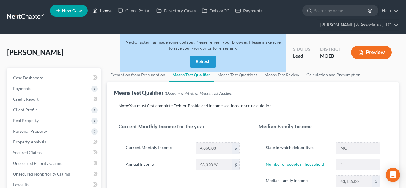
click at [107, 11] on link "Home" at bounding box center [101, 10] width 25 height 11
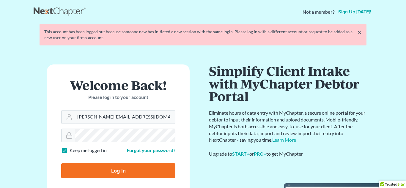
click at [61, 163] on input "Log In" at bounding box center [118, 170] width 114 height 15
type input "Thinking..."
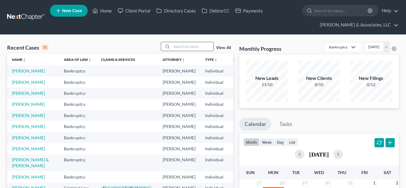
click at [184, 47] on input "search" at bounding box center [193, 46] width 42 height 9
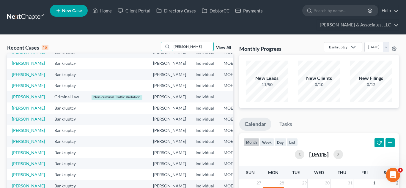
scroll to position [93, 0]
type input "johnson"
click at [20, 110] on link "Johnson, Crystal" at bounding box center [28, 107] width 33 height 5
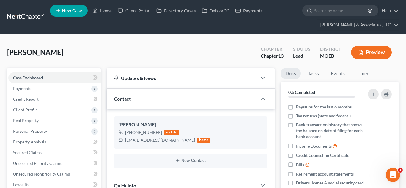
click at [42, 88] on span "Payments" at bounding box center [54, 88] width 92 height 11
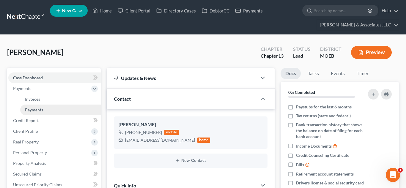
click at [48, 109] on link "Payments" at bounding box center [60, 110] width 80 height 11
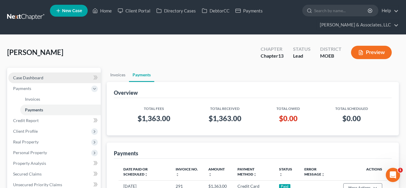
click at [23, 79] on span "Case Dashboard" at bounding box center [28, 77] width 30 height 5
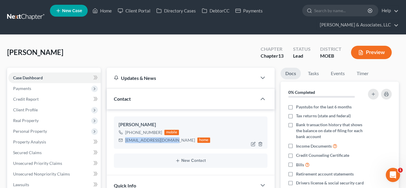
drag, startPoint x: 125, startPoint y: 140, endPoint x: 170, endPoint y: 140, distance: 44.9
click at [170, 140] on div "crystalj1348@yahoo.com" at bounding box center [160, 140] width 70 height 6
copy div "crystalj1348@yahoo.com"
click at [105, 12] on link "Home" at bounding box center [101, 10] width 25 height 11
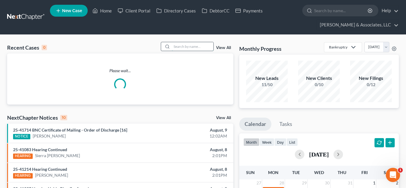
click at [182, 46] on input "search" at bounding box center [193, 46] width 42 height 9
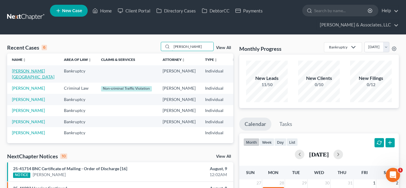
type input "stacy"
click at [15, 77] on link "Stacy, Brittany" at bounding box center [33, 73] width 42 height 11
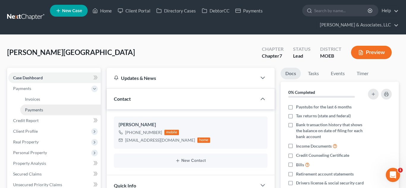
click at [31, 109] on span "Payments" at bounding box center [34, 109] width 18 height 5
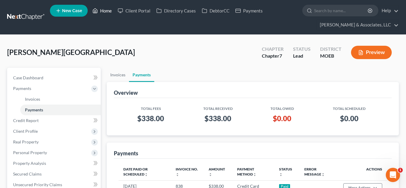
click at [105, 11] on link "Home" at bounding box center [101, 10] width 25 height 11
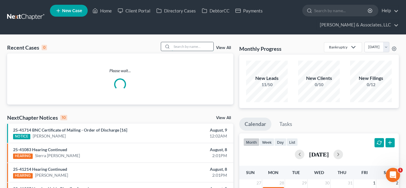
click at [198, 48] on input "search" at bounding box center [193, 46] width 42 height 9
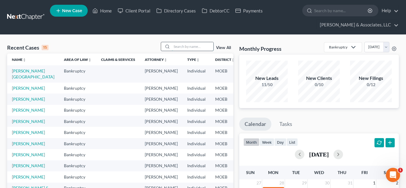
type input "o"
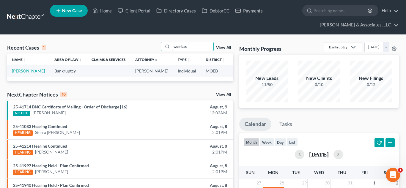
type input "wombac"
click at [18, 73] on link "Wombacher, Laura" at bounding box center [28, 70] width 33 height 5
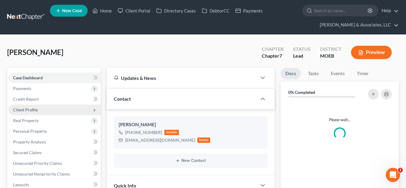
click at [19, 91] on span "Payments" at bounding box center [54, 88] width 92 height 11
click at [28, 111] on span "Payments" at bounding box center [34, 109] width 18 height 5
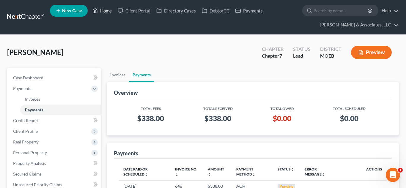
click at [105, 12] on link "Home" at bounding box center [101, 10] width 25 height 11
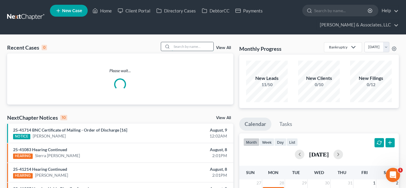
click at [182, 45] on input "search" at bounding box center [193, 46] width 42 height 9
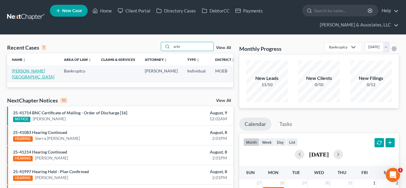
type input "schr"
click at [15, 72] on link "Schriever, Chad" at bounding box center [33, 73] width 42 height 11
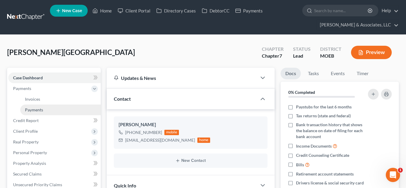
click at [29, 110] on span "Payments" at bounding box center [34, 109] width 18 height 5
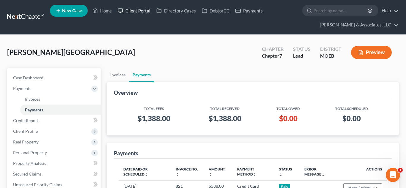
click at [130, 11] on link "Client Portal" at bounding box center [134, 10] width 39 height 11
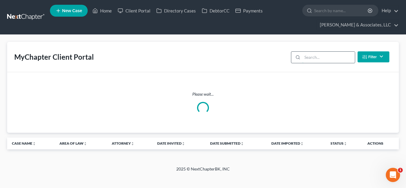
click at [315, 60] on input "search" at bounding box center [328, 57] width 53 height 11
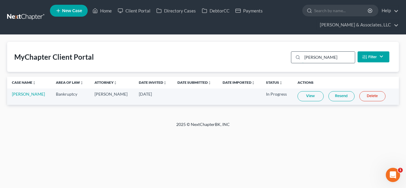
click at [322, 57] on input "mcclain" at bounding box center [328, 57] width 53 height 11
type input "grady"
click at [28, 92] on link "Alexis Grady" at bounding box center [28, 93] width 33 height 5
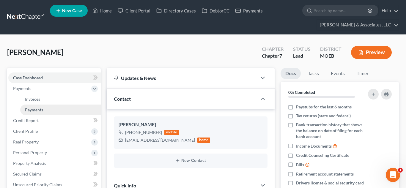
click at [40, 110] on span "Payments" at bounding box center [34, 109] width 18 height 5
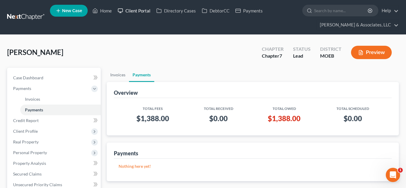
click at [137, 13] on link "Client Portal" at bounding box center [134, 10] width 39 height 11
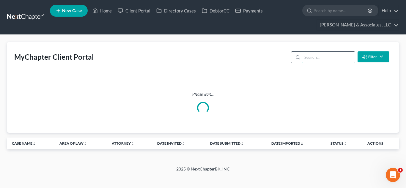
click at [307, 57] on input "search" at bounding box center [328, 57] width 53 height 11
type input "boyland"
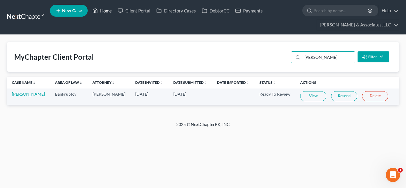
click at [106, 11] on link "Home" at bounding box center [101, 10] width 25 height 11
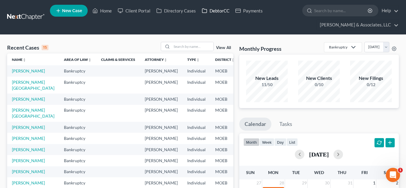
click at [216, 13] on link "DebtorCC" at bounding box center [216, 10] width 34 height 11
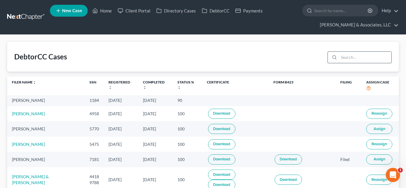
click at [355, 60] on input "search" at bounding box center [365, 57] width 53 height 11
